Goal: Task Accomplishment & Management: Complete application form

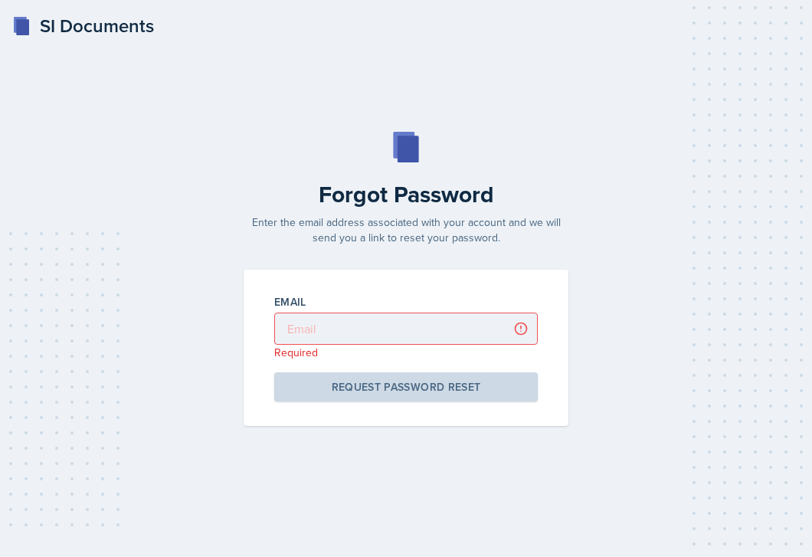
click at [392, 334] on input "email" at bounding box center [406, 329] width 264 height 32
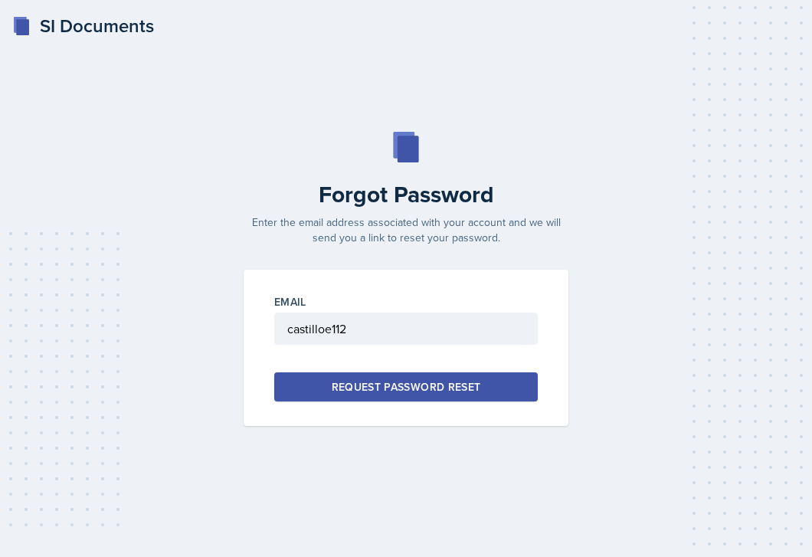
type input "castilloe112"
click at [89, 28] on div "SI Documents" at bounding box center [83, 26] width 142 height 28
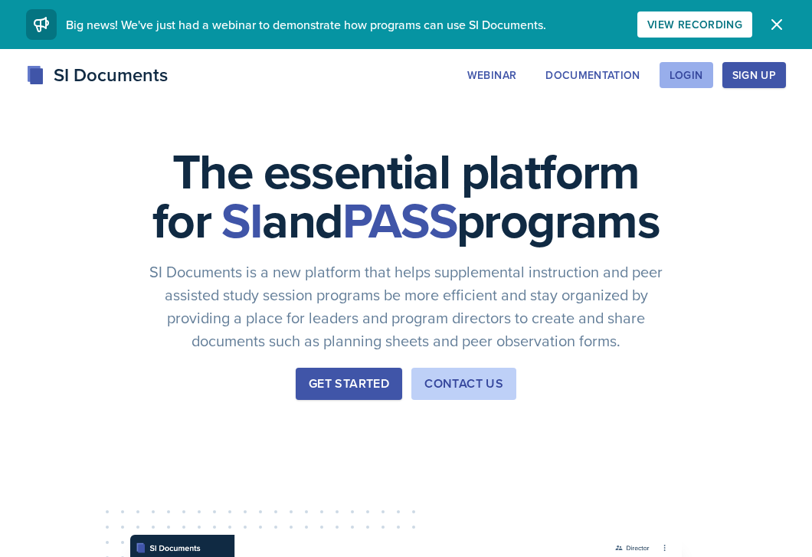
click at [677, 71] on div "Login" at bounding box center [687, 75] width 34 height 12
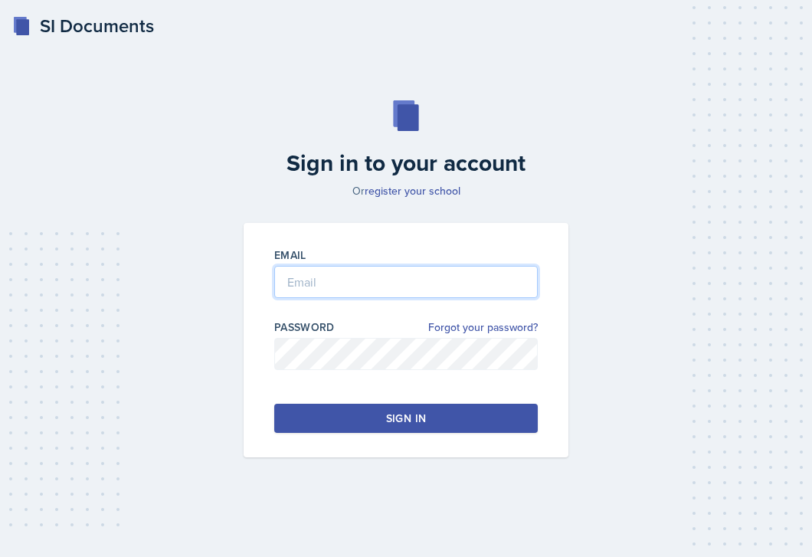
click at [368, 275] on input "email" at bounding box center [406, 282] width 264 height 32
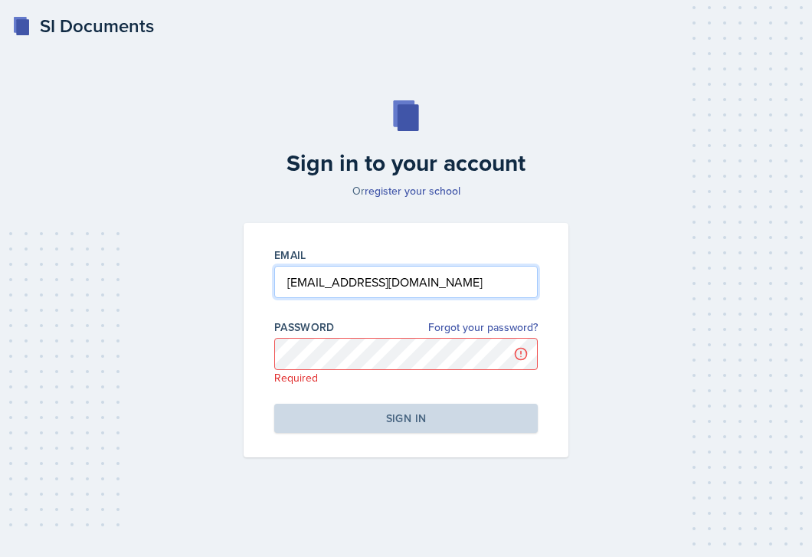
drag, startPoint x: 448, startPoint y: 285, endPoint x: 271, endPoint y: 287, distance: 177.8
click at [271, 287] on div "Email [EMAIL_ADDRESS][DOMAIN_NAME] Password Forgot your password? Required Sign…" at bounding box center [406, 340] width 325 height 235
type input "[EMAIL_ADDRESS][DOMAIN_NAME]"
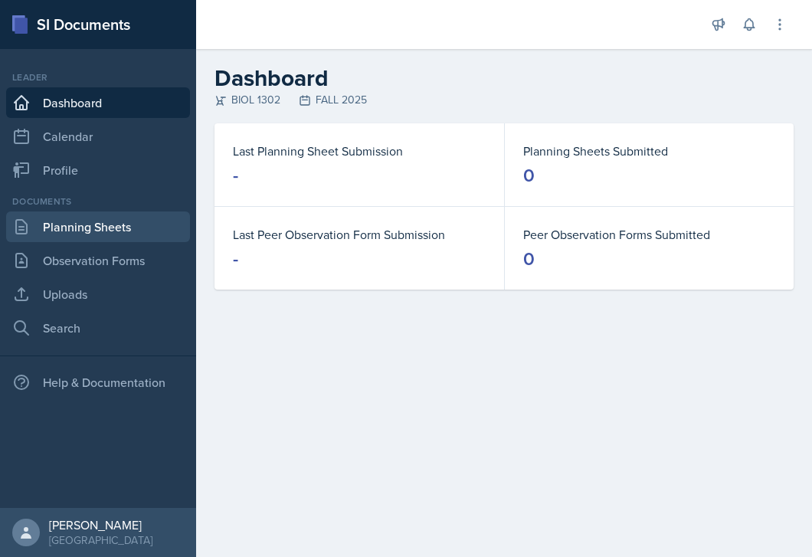
click at [104, 221] on link "Planning Sheets" at bounding box center [98, 227] width 184 height 31
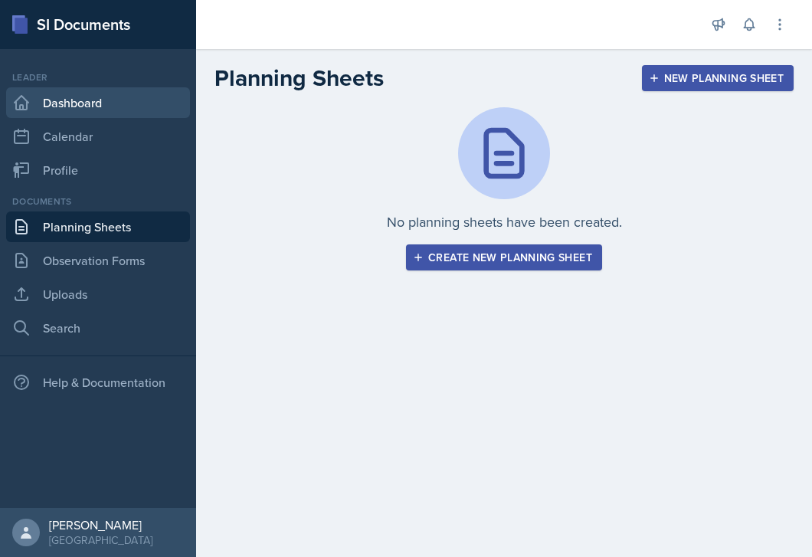
click at [114, 109] on link "Dashboard" at bounding box center [98, 102] width 184 height 31
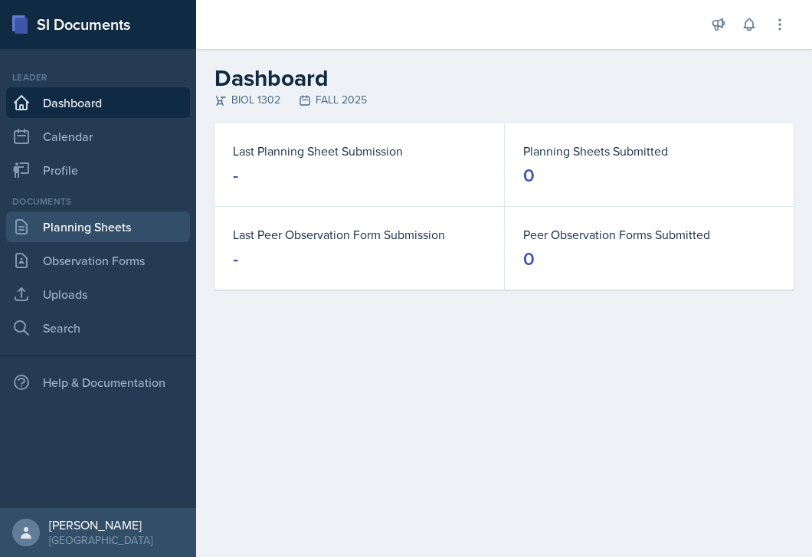
click at [129, 230] on link "Planning Sheets" at bounding box center [98, 227] width 184 height 31
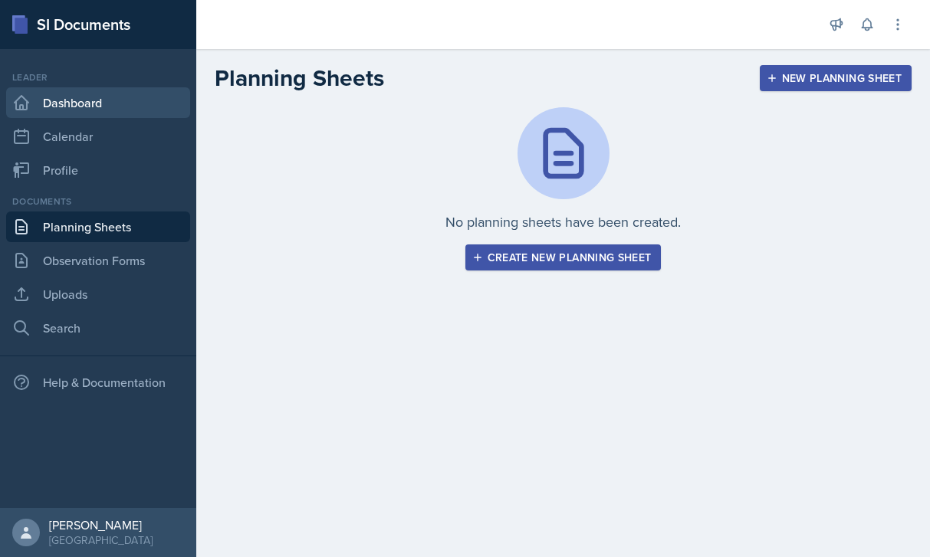
click at [126, 114] on link "Dashboard" at bounding box center [98, 102] width 184 height 31
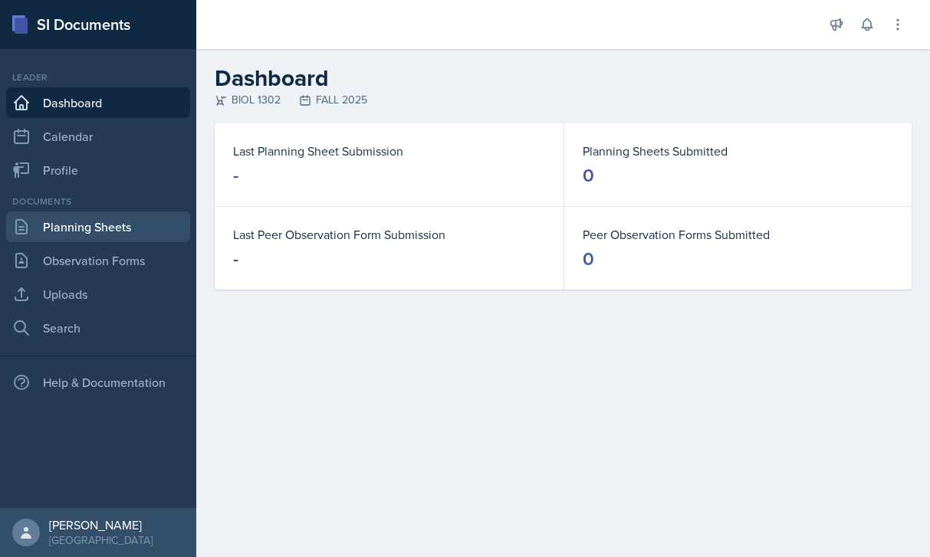
click at [103, 232] on link "Planning Sheets" at bounding box center [98, 227] width 184 height 31
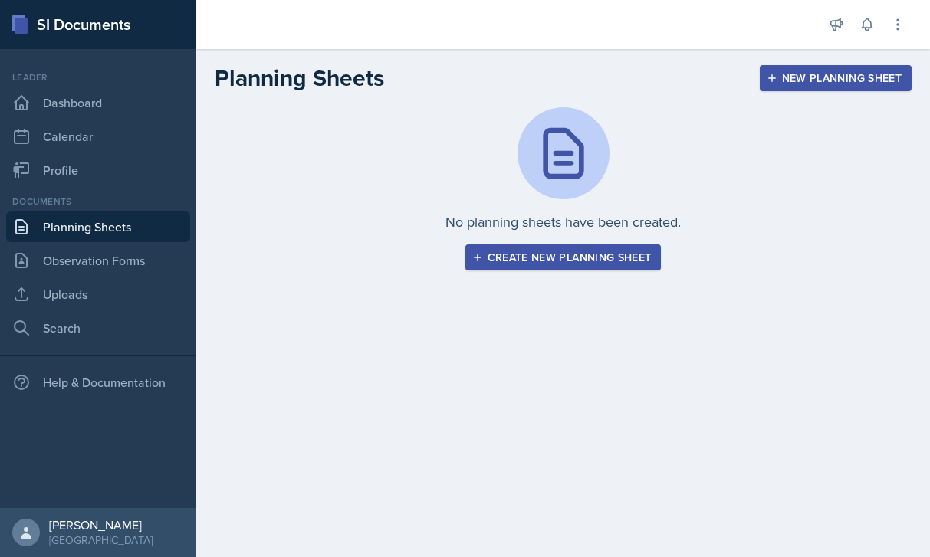
click at [520, 261] on div "Create new planning sheet" at bounding box center [563, 257] width 176 height 12
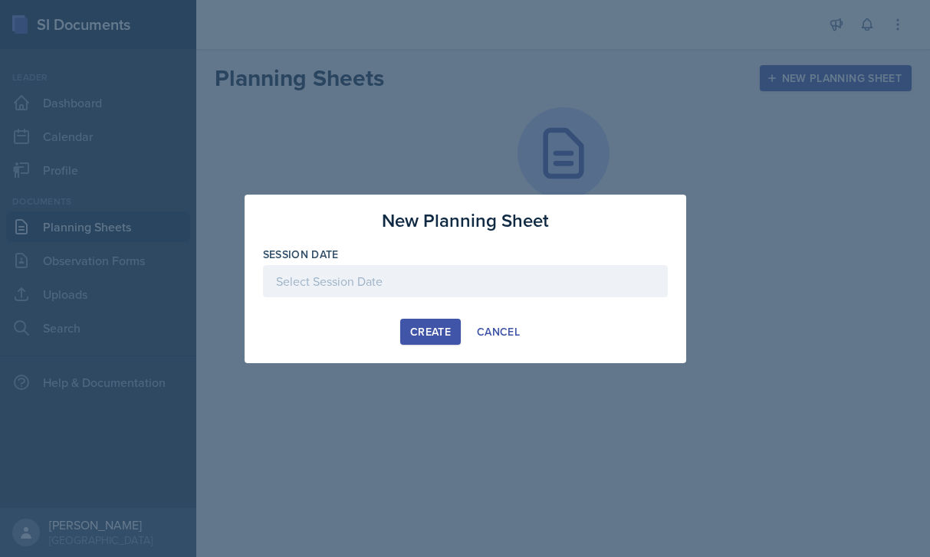
click at [461, 279] on div at bounding box center [465, 281] width 405 height 32
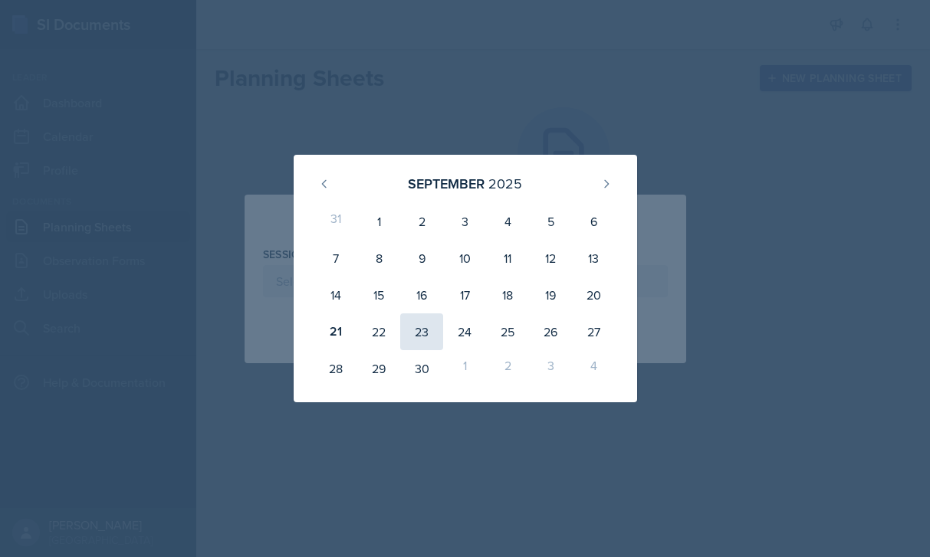
click at [423, 343] on div "23" at bounding box center [421, 331] width 43 height 37
type input "[DATE]"
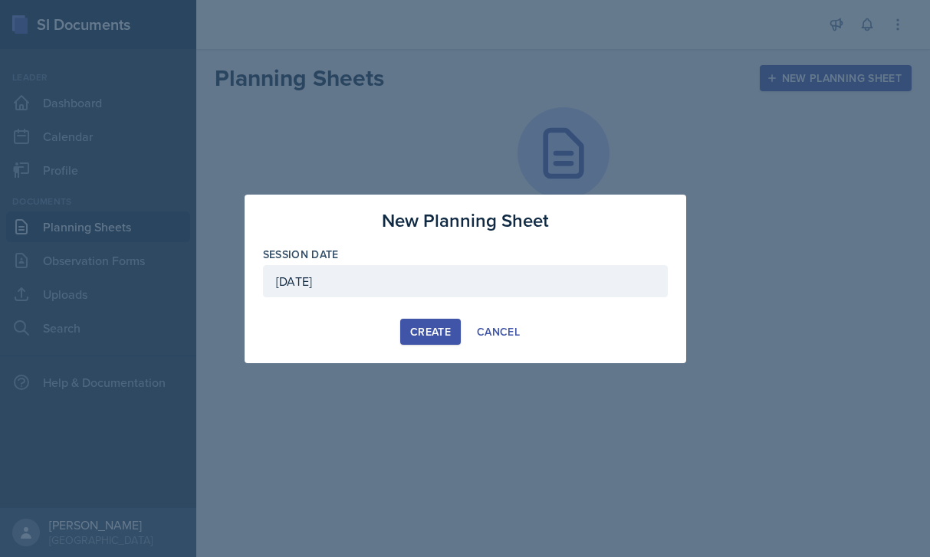
click at [423, 328] on div "Create" at bounding box center [430, 332] width 41 height 12
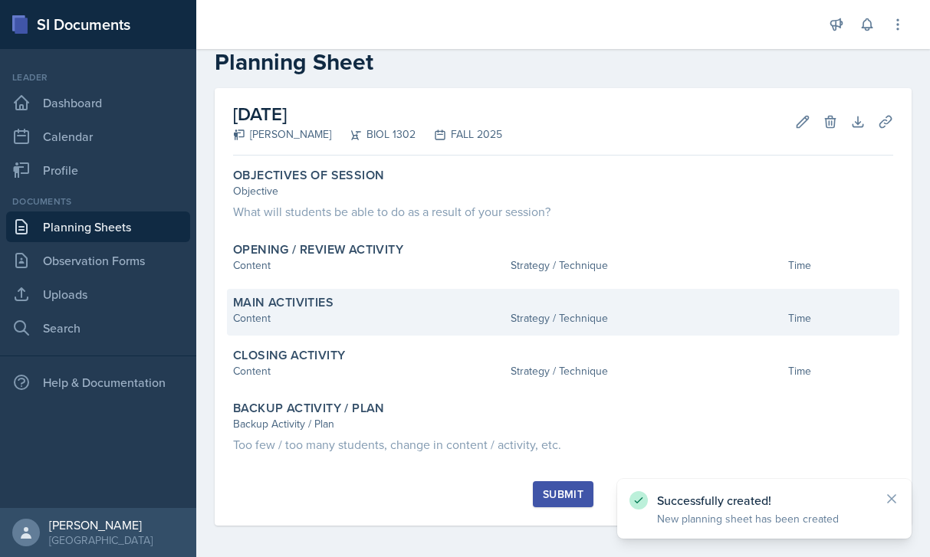
scroll to position [38, 0]
